Goal: Task Accomplishment & Management: Use online tool/utility

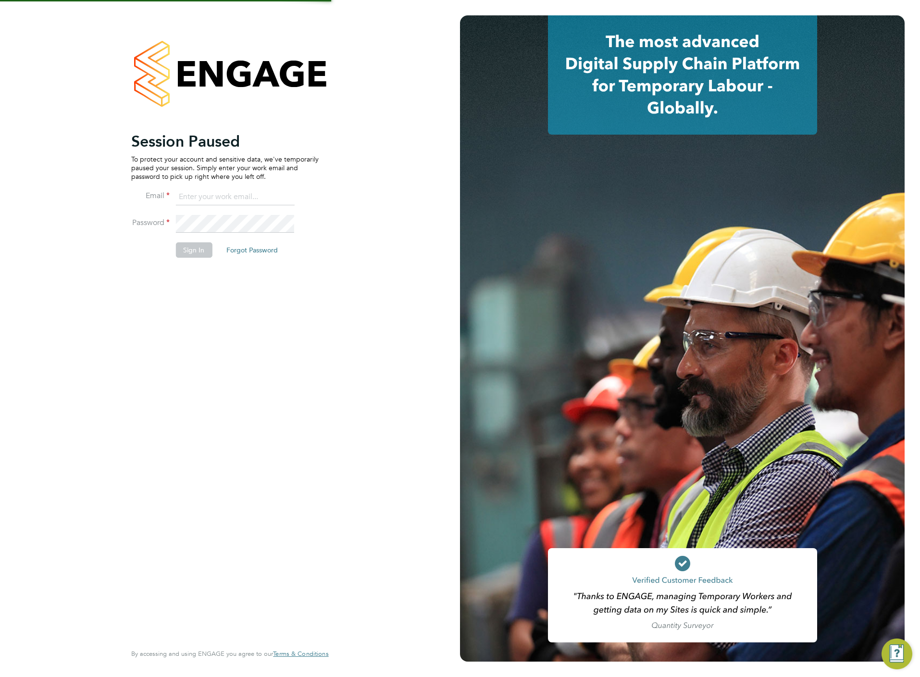
type input "[PERSON_NAME][EMAIL_ADDRESS][DOMAIN_NAME]"
click at [194, 262] on li "Sign In Forgot Password" at bounding box center [225, 254] width 188 height 25
click at [192, 250] on button "Sign In" at bounding box center [194, 249] width 37 height 15
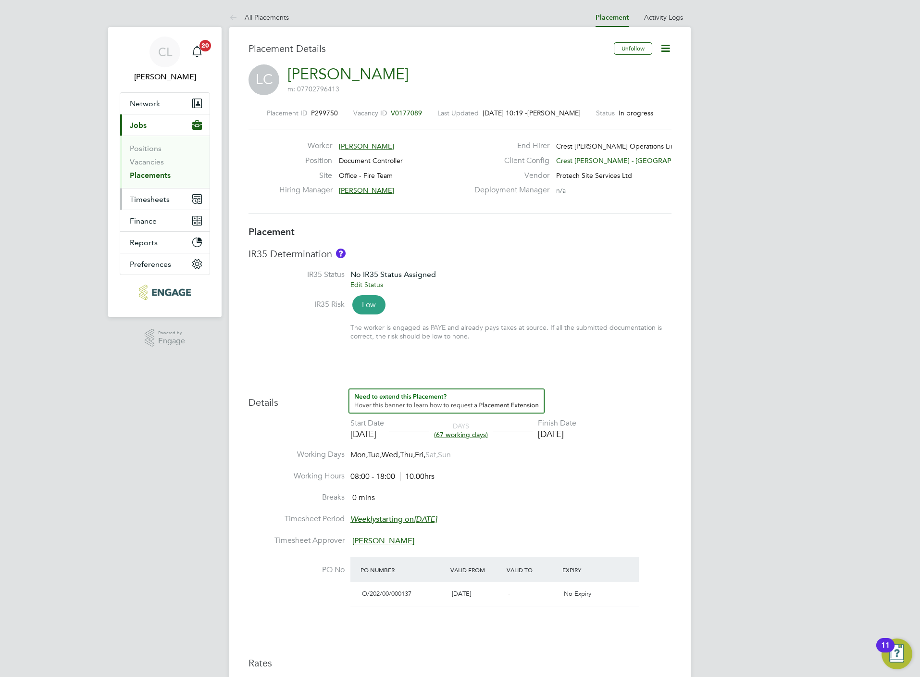
click at [149, 206] on button "Timesheets" at bounding box center [164, 198] width 89 height 21
click at [143, 199] on span "Timesheets" at bounding box center [150, 199] width 40 height 9
click at [156, 171] on link "Timesheets" at bounding box center [150, 169] width 40 height 9
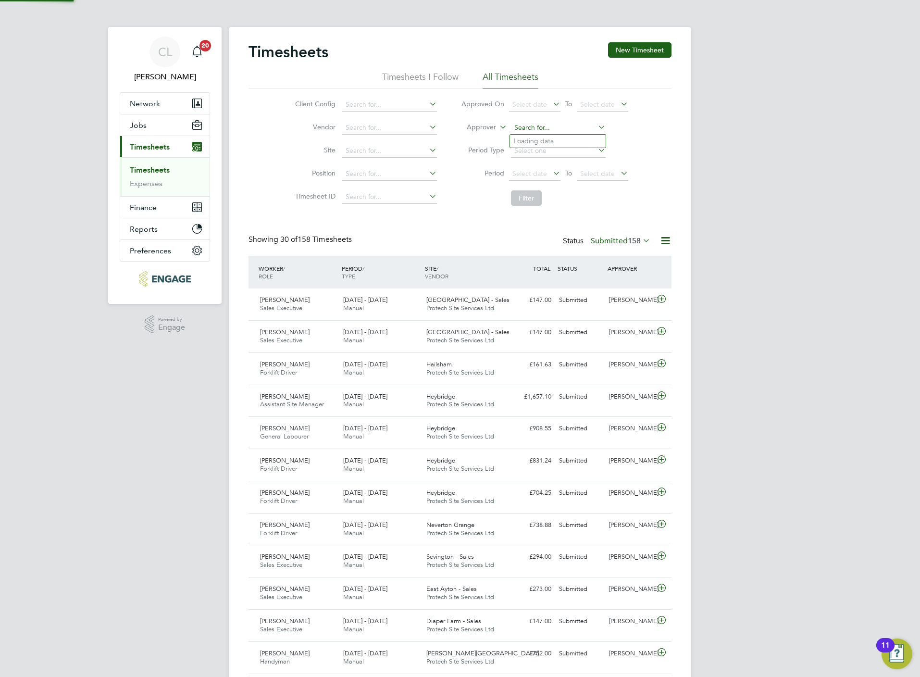
click at [538, 131] on input at bounding box center [558, 127] width 95 height 13
click at [557, 155] on li "Jo seph Davies" at bounding box center [558, 154] width 96 height 13
type input "Joseph Davies"
click at [527, 194] on button "Filter" at bounding box center [526, 197] width 31 height 15
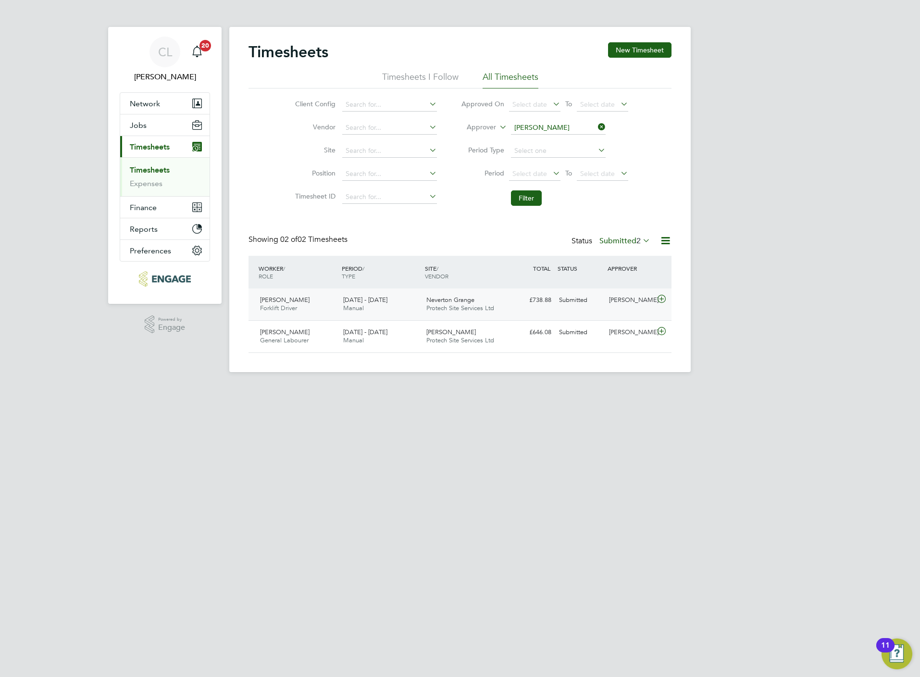
click at [661, 296] on icon at bounding box center [662, 299] width 12 height 8
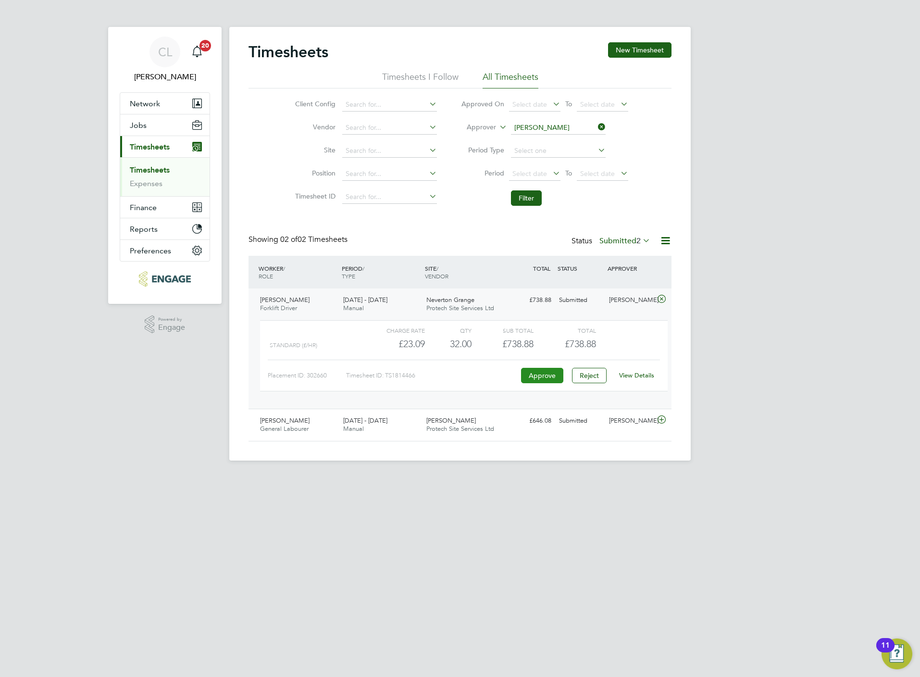
click at [549, 377] on button "Approve" at bounding box center [542, 375] width 42 height 15
click at [660, 415] on div at bounding box center [663, 420] width 17 height 15
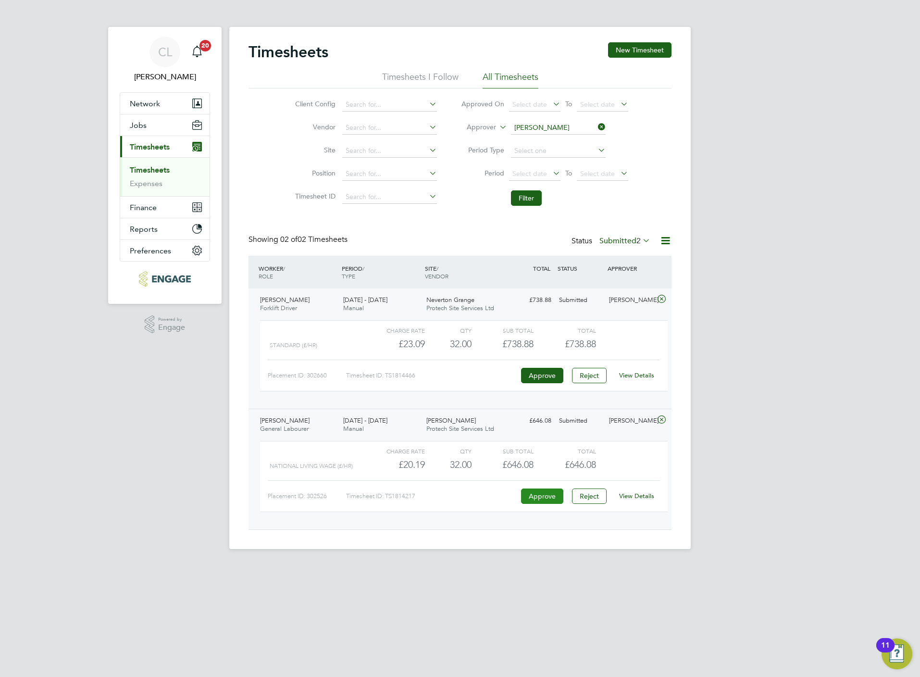
click at [539, 498] on button "Approve" at bounding box center [542, 496] width 42 height 15
click at [602, 133] on input at bounding box center [558, 127] width 95 height 13
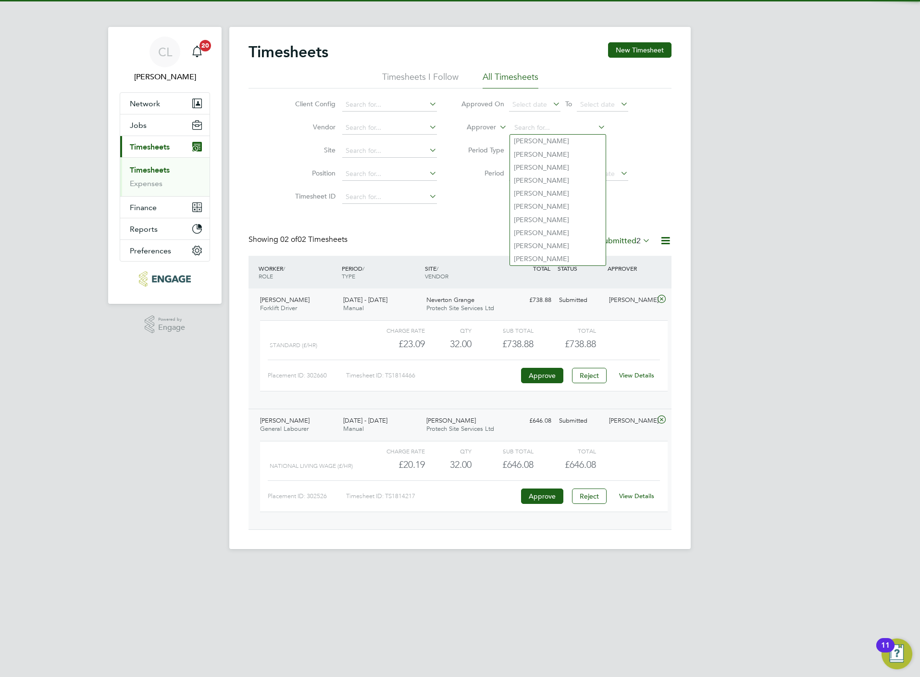
click at [477, 219] on div "Timesheets New Timesheet Timesheets I Follow All Timesheets Client Config Vendo…" at bounding box center [460, 286] width 423 height 488
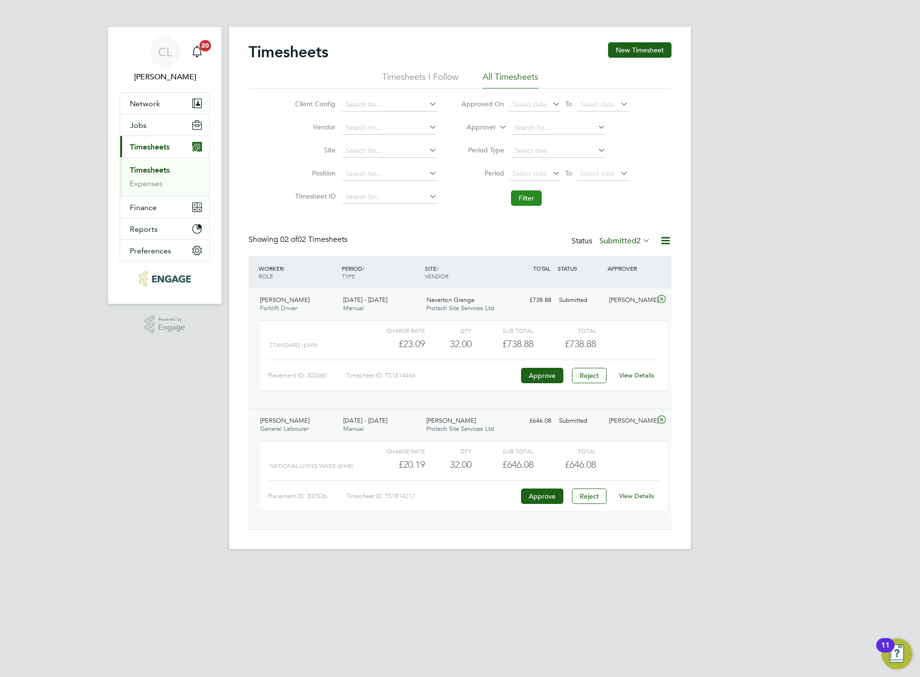
click at [521, 200] on button "Filter" at bounding box center [526, 197] width 31 height 15
